Goal: Communication & Community: Answer question/provide support

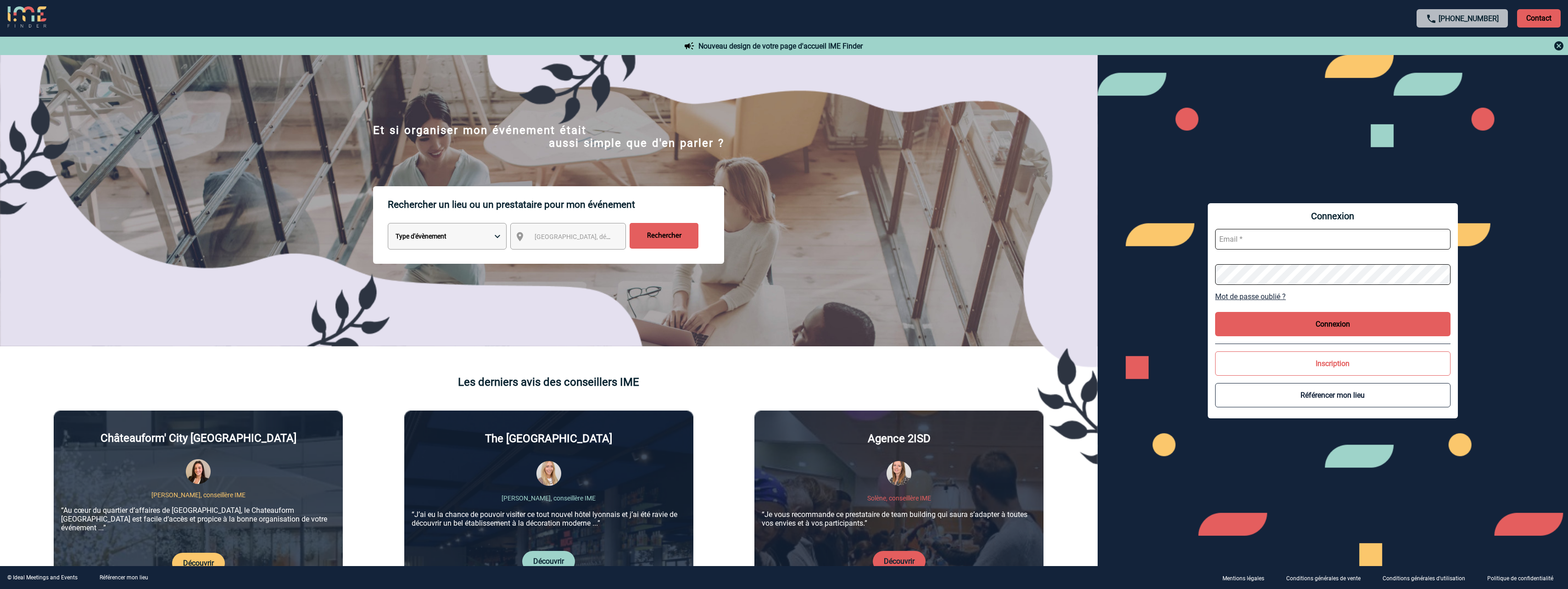
click at [1278, 237] on input "text" at bounding box center [1333, 239] width 235 height 21
paste input "LaurenceLucieFrancoise.Boucher@pfizer.com"
type input "LaurenceLucieFrancoise.Boucher@pfizer.com"
click at [1316, 329] on button "Connexion" at bounding box center [1333, 323] width 235 height 24
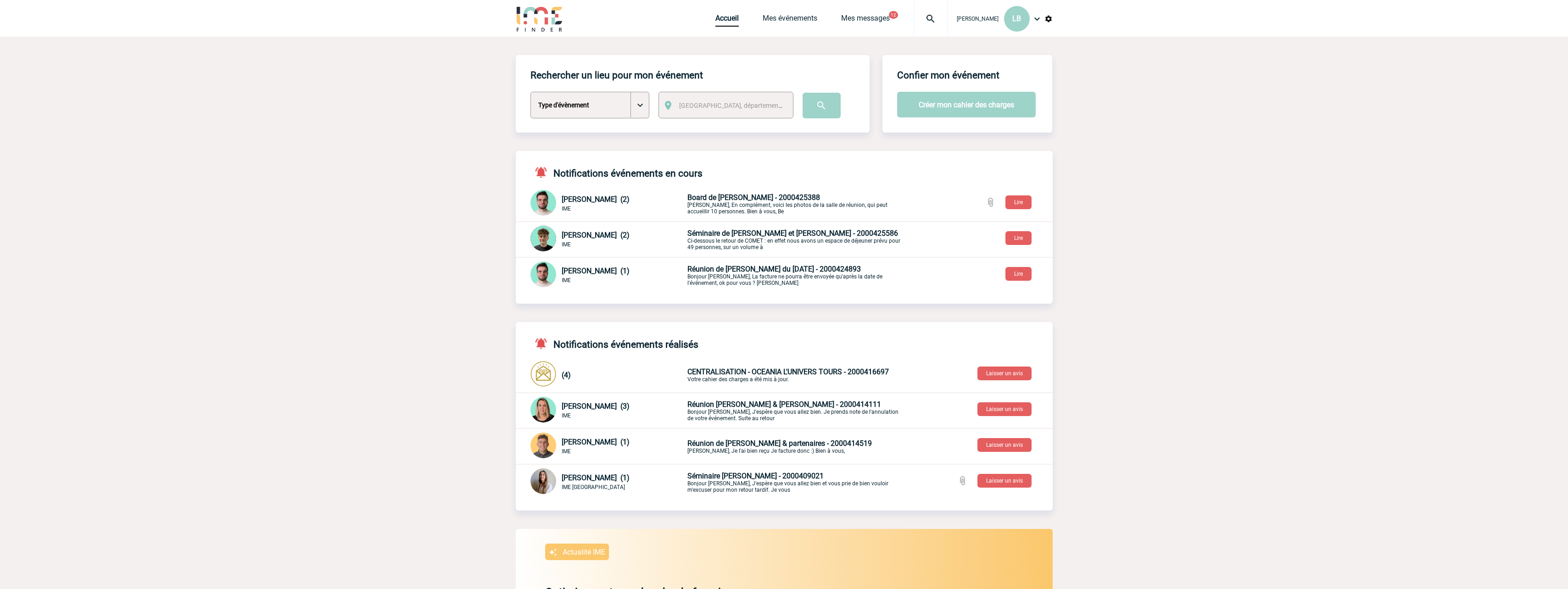
click at [739, 199] on span "Board de Gaëlle - 2000425388" at bounding box center [753, 197] width 132 height 9
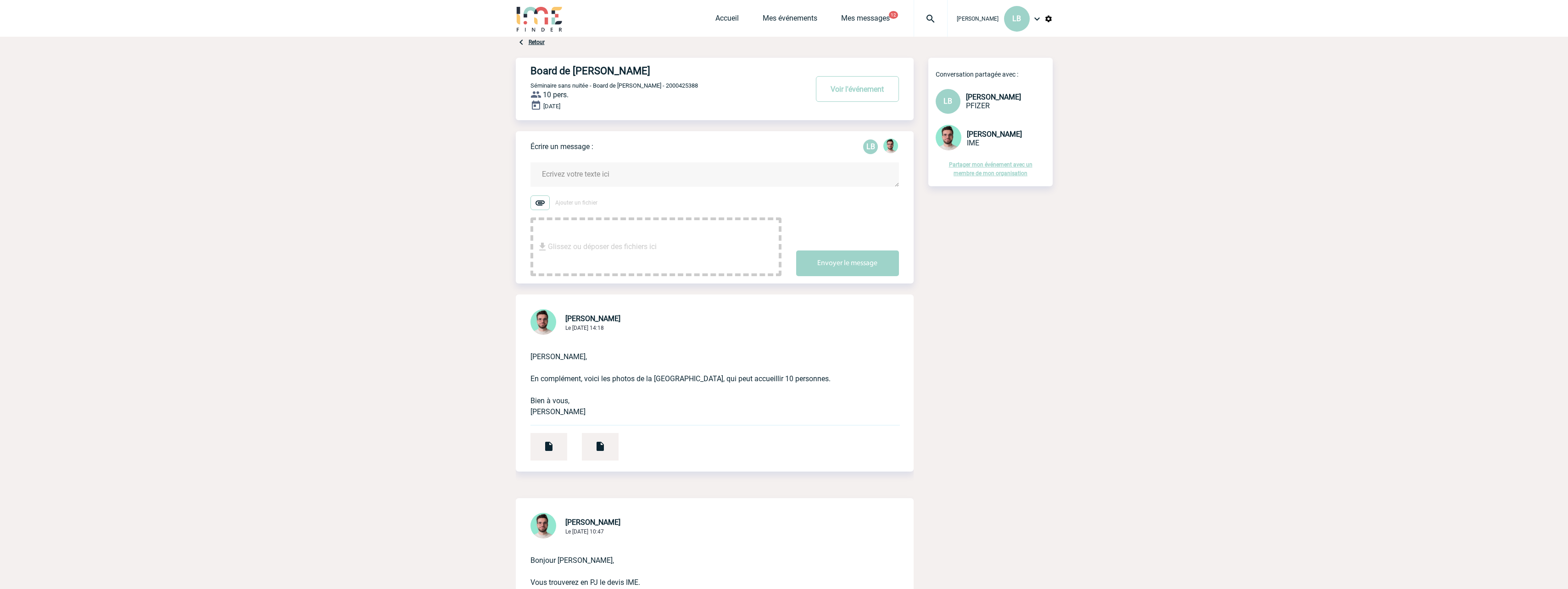
click at [609, 174] on textarea at bounding box center [714, 174] width 368 height 24
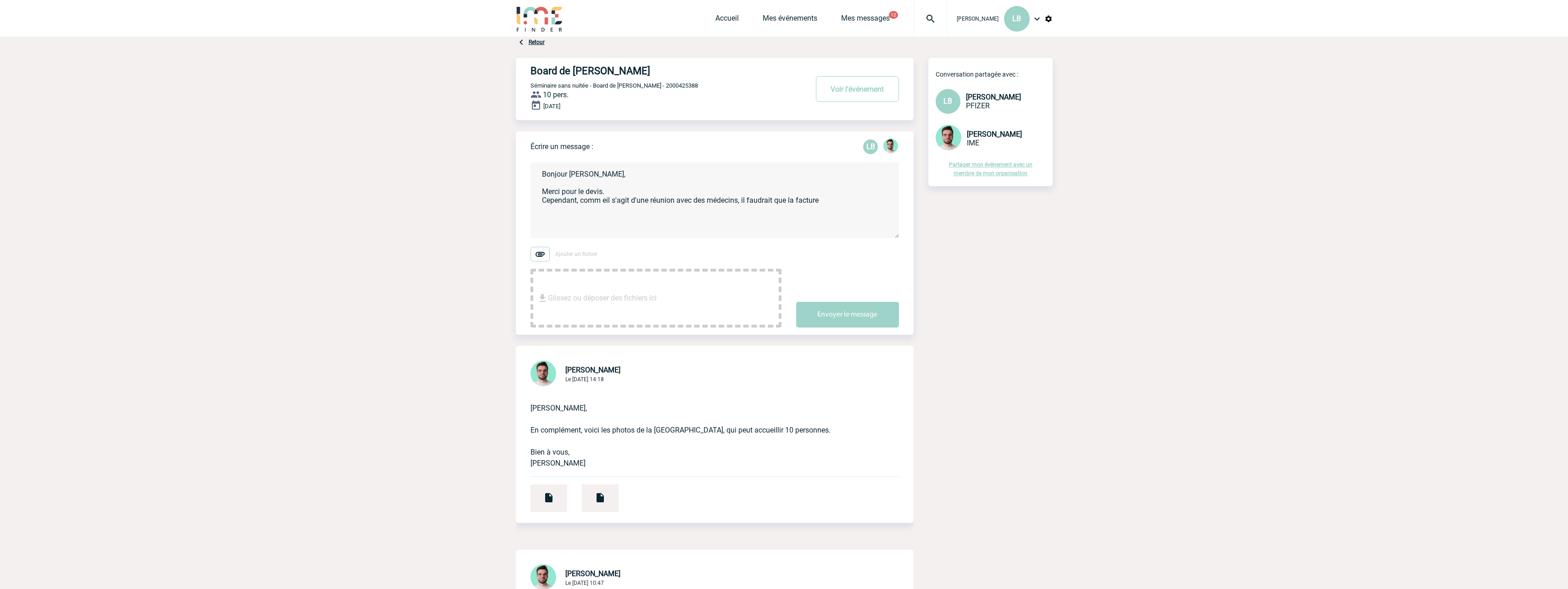
click at [609, 199] on textarea "Bonjour Benjamin, Merci pour le devis. Cependant, comm eil s'agit d'une réunion…" at bounding box center [714, 199] width 368 height 75
click at [602, 200] on textarea "Bonjour Benjamin, Merci pour le devis. Cependant, comm eil s'agit d'une réunion…" at bounding box center [714, 199] width 368 height 75
click at [603, 201] on textarea "Bonjour Benjamin, Merci pour le devis. Cependant, commeil s'agit d'une réunion …" at bounding box center [714, 199] width 368 height 75
drag, startPoint x: 788, startPoint y: 200, endPoint x: 835, endPoint y: 205, distance: 47.3
click at [835, 205] on textarea "Bonjour Benjamin, Merci pour le devis. Cependant, comme il s'agit d'une réunion…" at bounding box center [714, 199] width 368 height 75
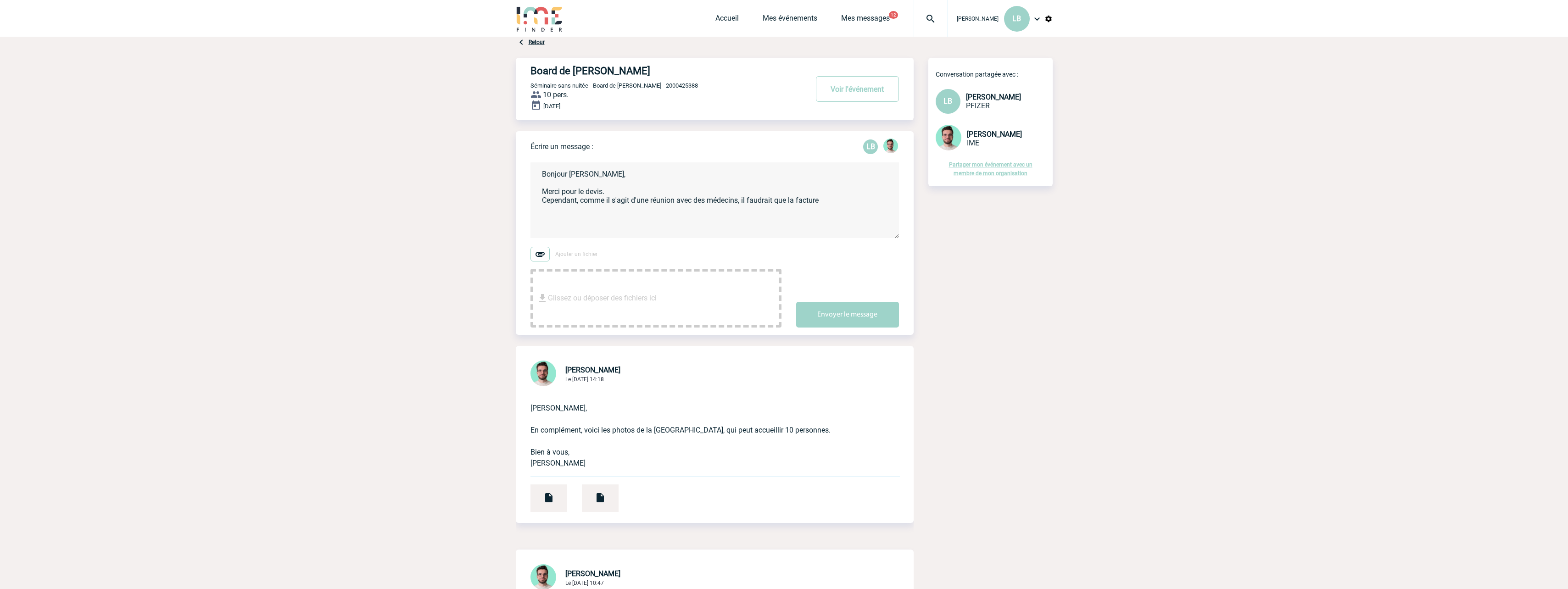
paste textarea "qu’on puisse identifier montants liés aux différents frais (déjeuner, pause, lo…"
click at [774, 200] on textarea "Bonjour Benjamin, Merci pour le devis. Cependant, comme il s'agit d'une réunion…" at bounding box center [714, 199] width 368 height 75
click at [848, 201] on textarea "Bonjour Benjamin, Merci pour le devis. Cependant, comme il s'agit d'une réunion…" at bounding box center [714, 199] width 368 height 75
click at [666, 218] on textarea "Bonjour Benjamin, Merci pour le devis. Cependant, comme il s'agit d'une réunion…" at bounding box center [714, 199] width 368 height 75
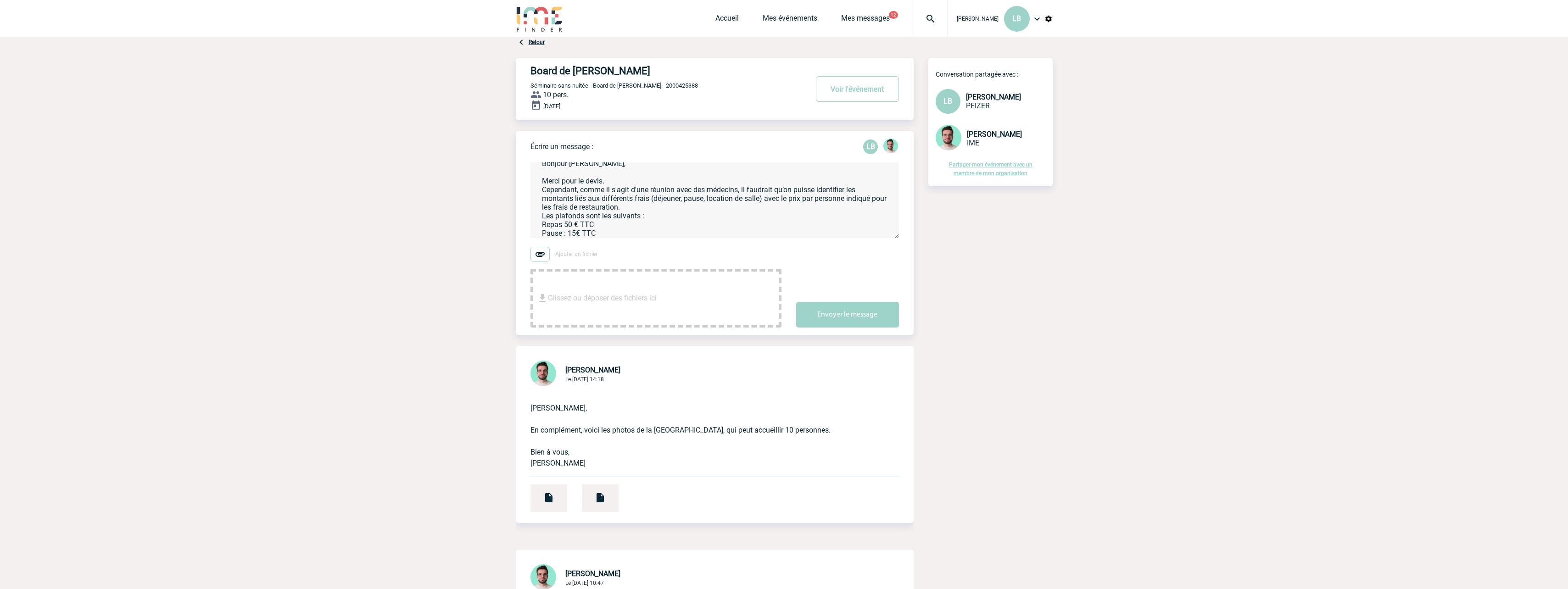
click at [644, 206] on textarea "Bonjour Benjamin, Merci pour le devis. Cependant, comme il s'agit d'une réunion…" at bounding box center [714, 199] width 368 height 75
type textarea "Bonjour Benjamin, Merci pour le devis. Cependant, comme il s'agit d'une réunion…"
click at [870, 322] on button "Envoyer le message" at bounding box center [848, 314] width 103 height 26
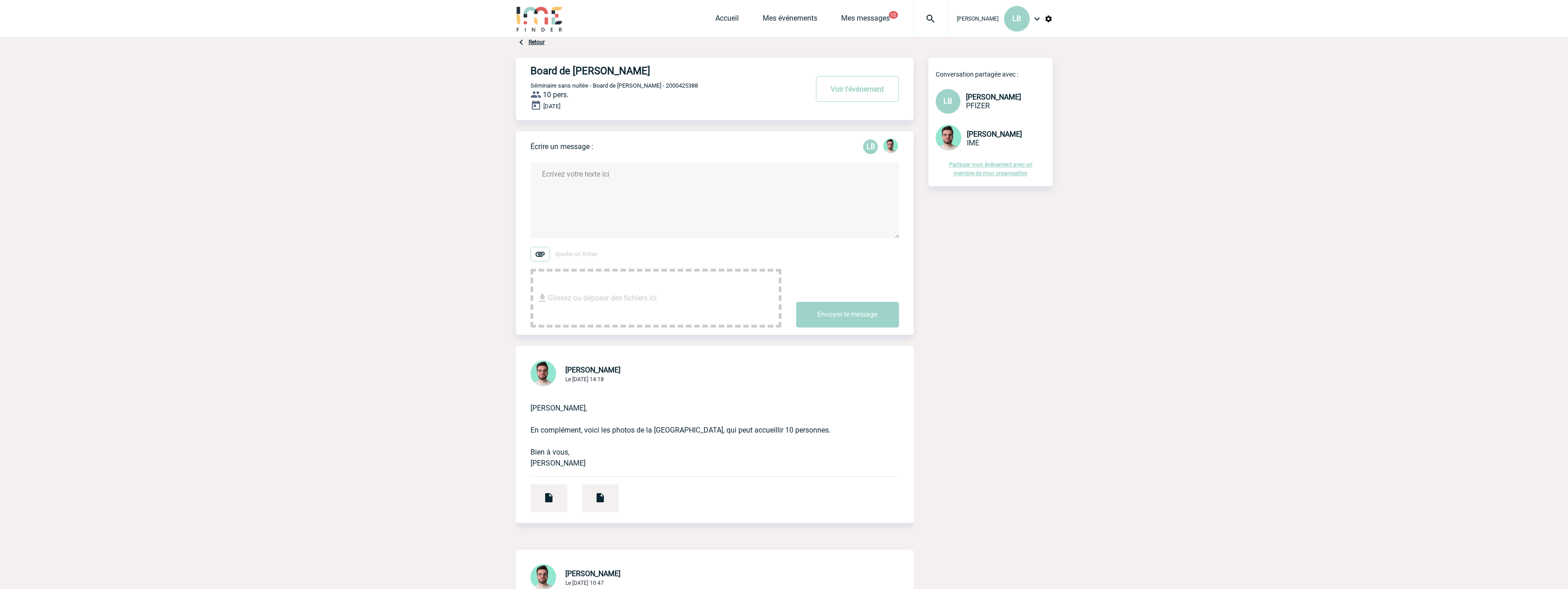
scroll to position [0, 0]
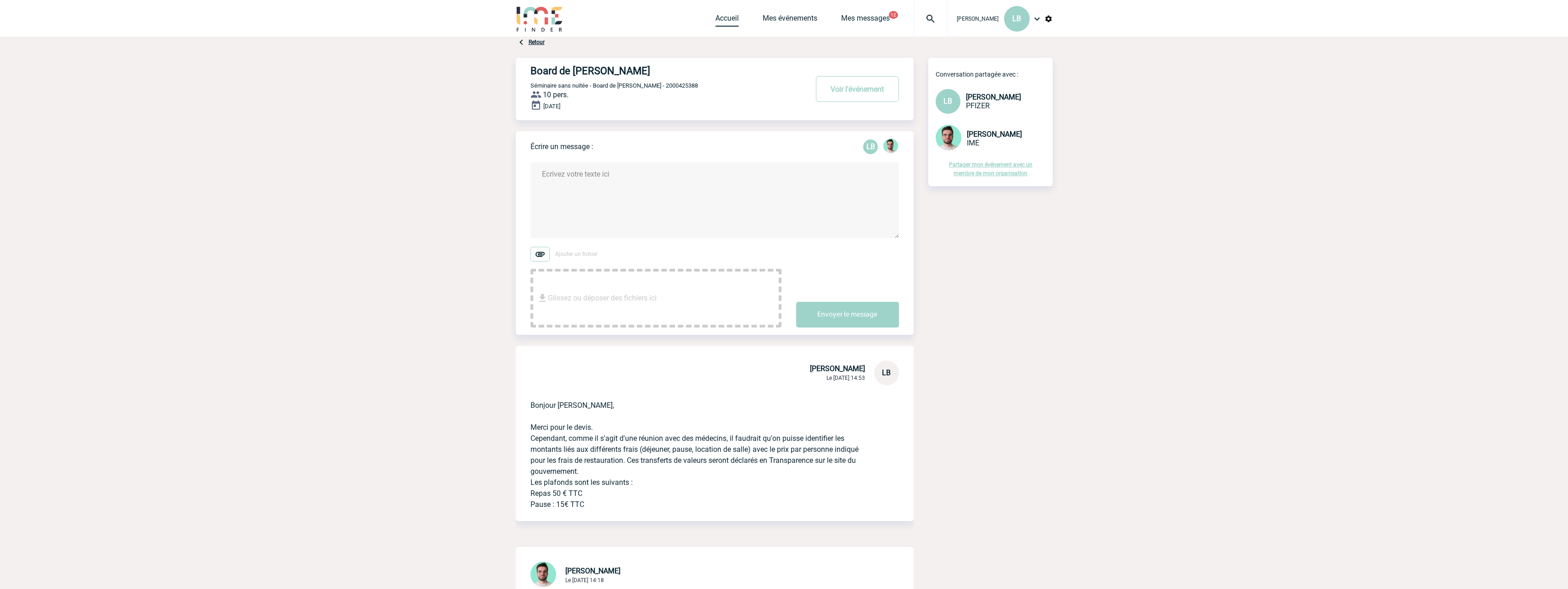
click at [728, 15] on link "Accueil" at bounding box center [727, 21] width 23 height 13
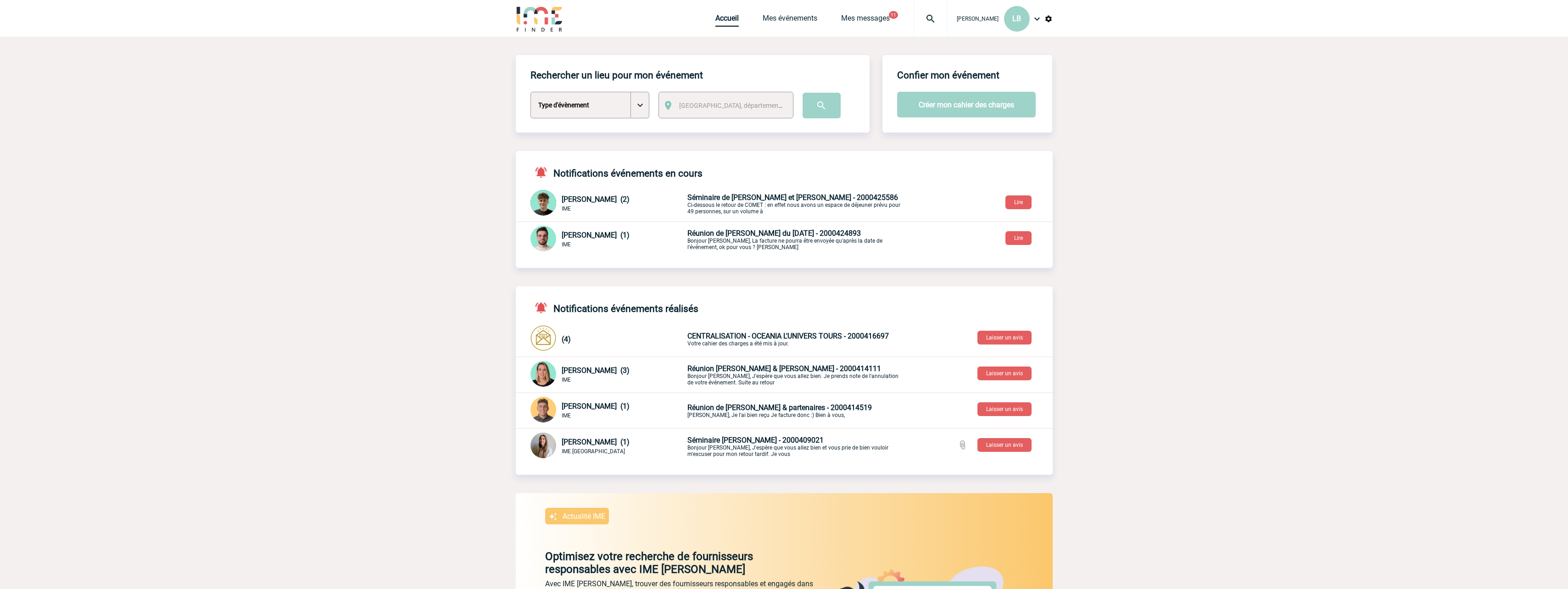
click at [761, 199] on span "Séminaire de Julie et Vanessa - 2000425586" at bounding box center [792, 197] width 210 height 9
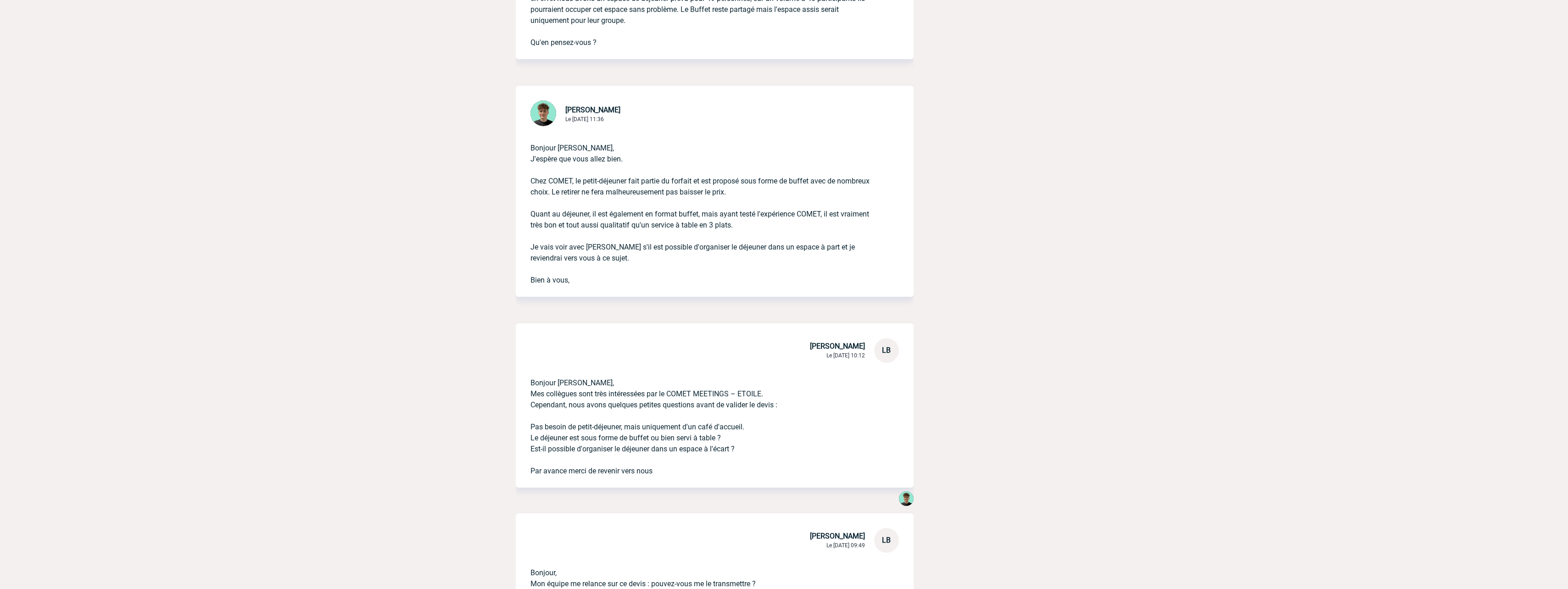
scroll to position [275, 0]
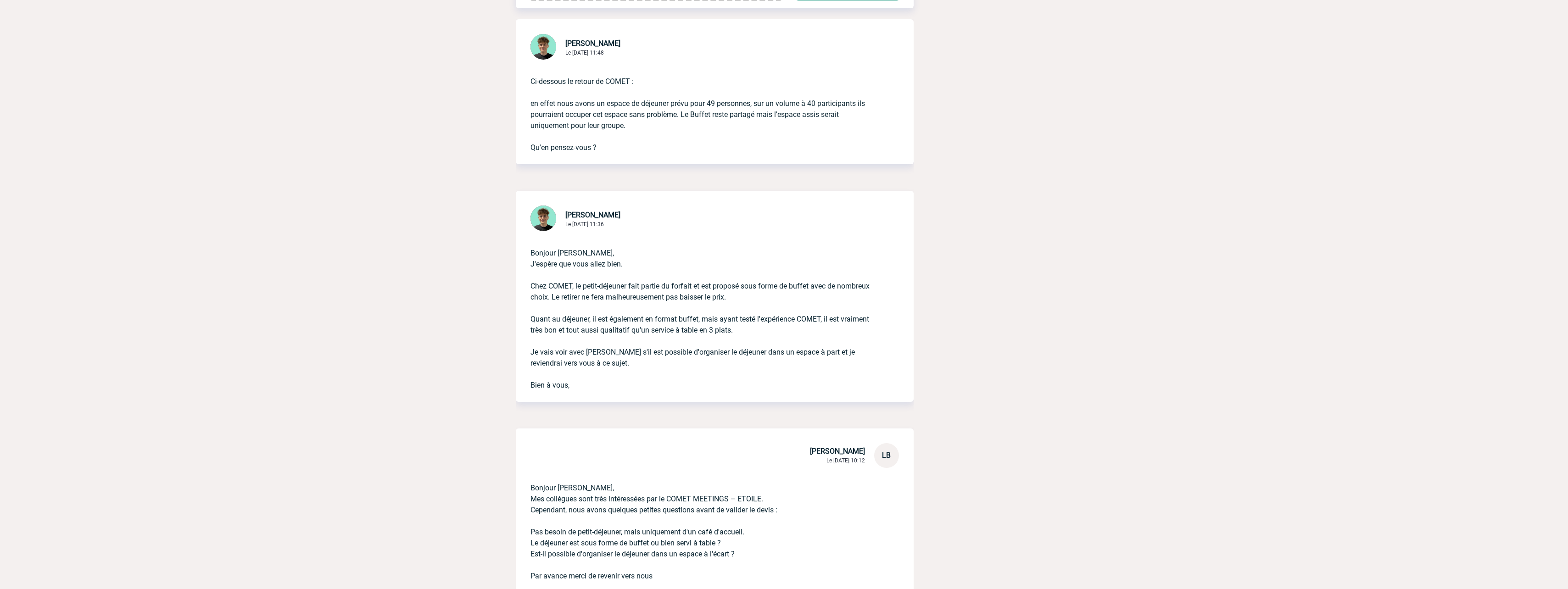
click at [581, 318] on p "Bonjour [PERSON_NAME], J'espère que vous allez bien. Chez COMET, le petit-déjeu…" at bounding box center [702, 312] width 343 height 158
click at [576, 309] on p "Bonjour [PERSON_NAME], J'espère que vous allez bien. Chez COMET, le petit-déjeu…" at bounding box center [702, 312] width 343 height 158
drag, startPoint x: 530, startPoint y: 288, endPoint x: 826, endPoint y: 332, distance: 299.3
click at [826, 332] on p "Bonjour [PERSON_NAME], J'espère que vous allez bien. Chez COMET, le petit-déjeu…" at bounding box center [702, 312] width 343 height 158
copy p "Chez COMET, le petit-déjeuner fait partie du forfait et est proposé sous forme …"
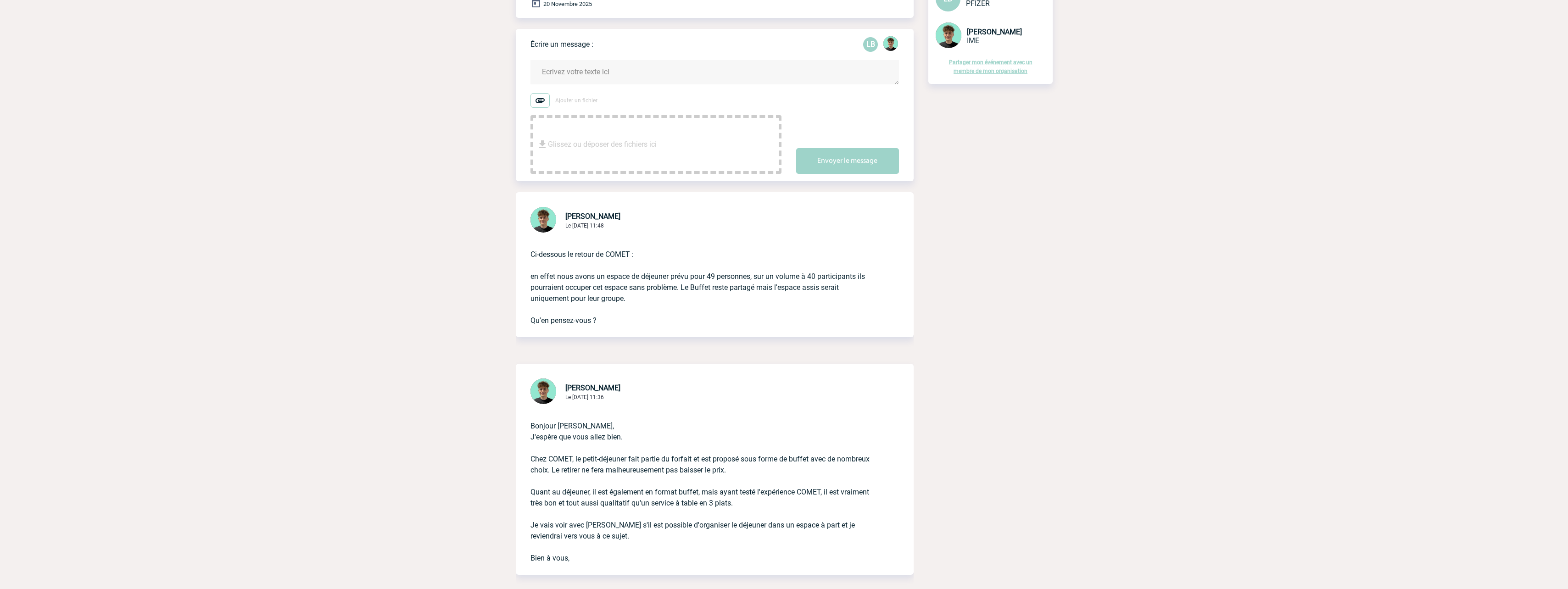
scroll to position [92, 0]
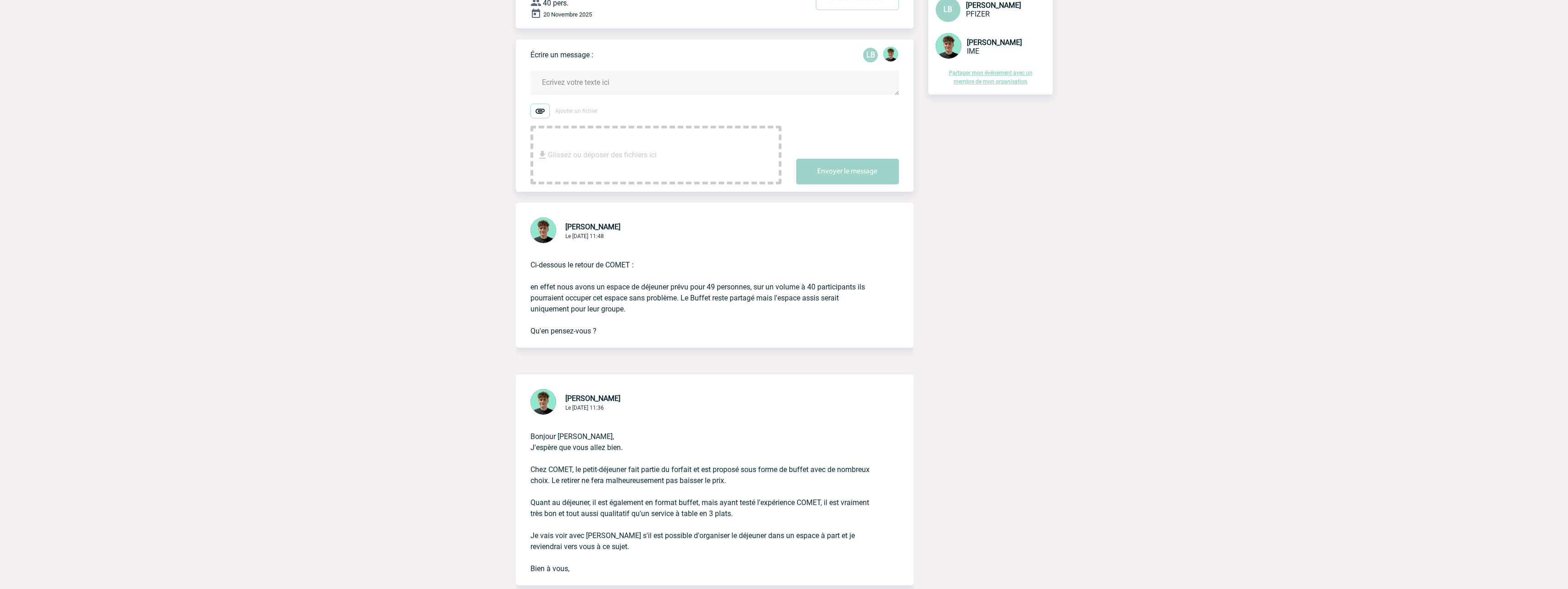
drag, startPoint x: 577, startPoint y: 266, endPoint x: 652, endPoint y: 307, distance: 85.5
click at [652, 307] on p "Ci-dessous le retour de COMET : en effet nous avons un espace de déjeuner prévu…" at bounding box center [702, 290] width 343 height 92
copy p "etour de COMET : en effet nous avons un espace de déjeuner prévu pour 49 person…"
